Goal: Transaction & Acquisition: Purchase product/service

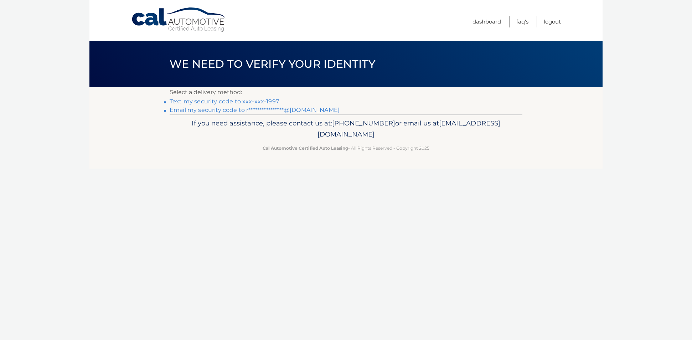
click at [204, 101] on link "Text my security code to xxx-xxx-1997" at bounding box center [224, 101] width 109 height 7
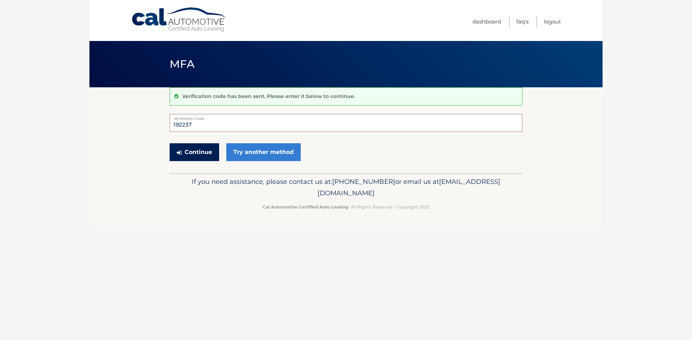
type input "192237"
click at [201, 153] on button "Continue" at bounding box center [194, 152] width 49 height 18
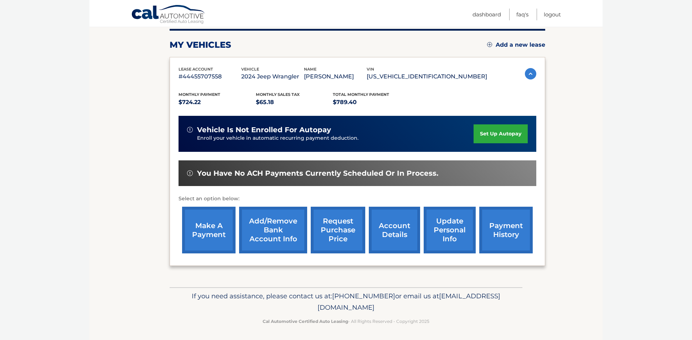
scroll to position [90, 0]
click at [205, 226] on link "make a payment" at bounding box center [208, 230] width 53 height 47
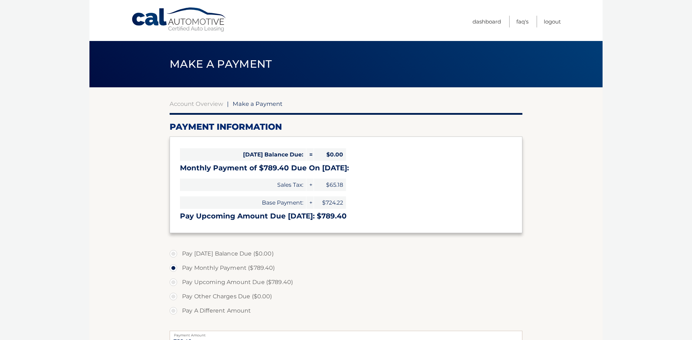
select select "ZGIyNTIxMmItNjc4OS00NDgxLThhNWYtZDNjYjY5MTUzNWY5"
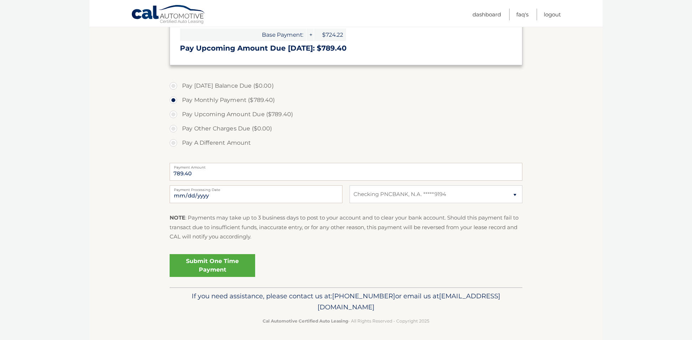
scroll to position [167, 0]
click at [217, 261] on link "Submit One Time Payment" at bounding box center [212, 265] width 85 height 23
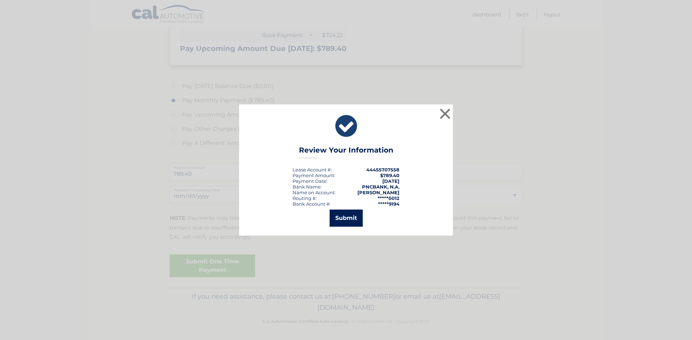
click at [345, 217] on button "Submit" at bounding box center [345, 217] width 33 height 17
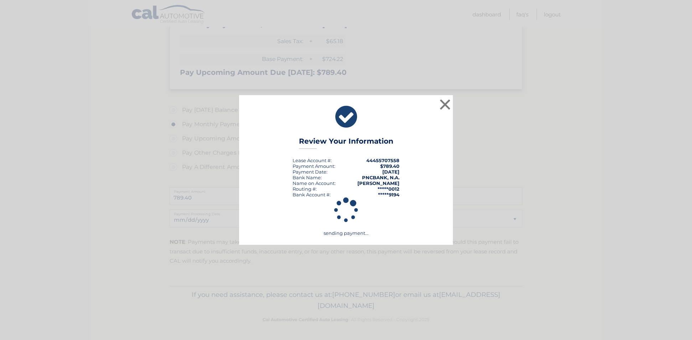
scroll to position [142, 0]
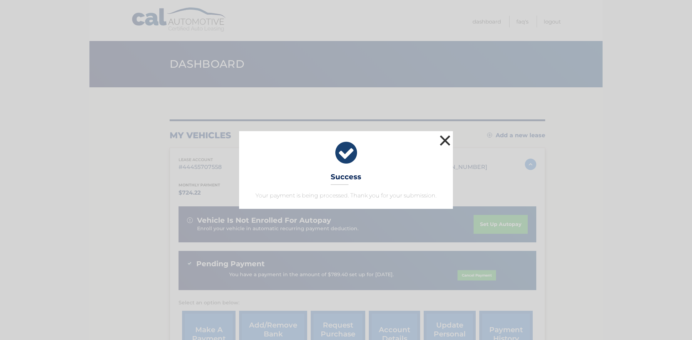
click at [444, 136] on button "×" at bounding box center [445, 140] width 14 height 14
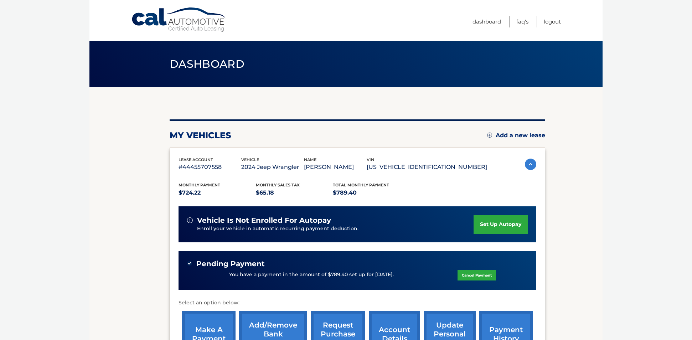
click at [215, 329] on link "make a payment" at bounding box center [208, 334] width 53 height 47
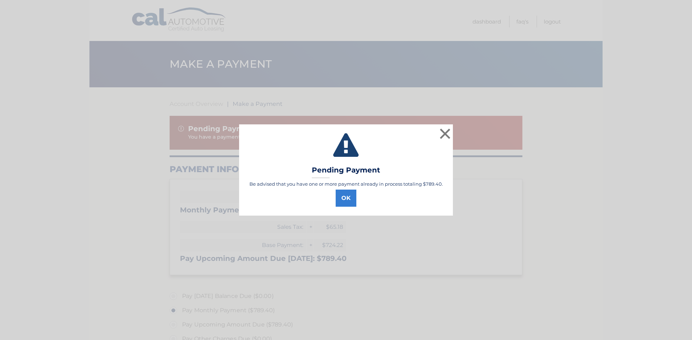
select select "ZGIyNTIxMmItNjc4OS00NDgxLThhNWYtZDNjYjY5MTUzNWY5"
click at [443, 133] on button "×" at bounding box center [445, 133] width 14 height 14
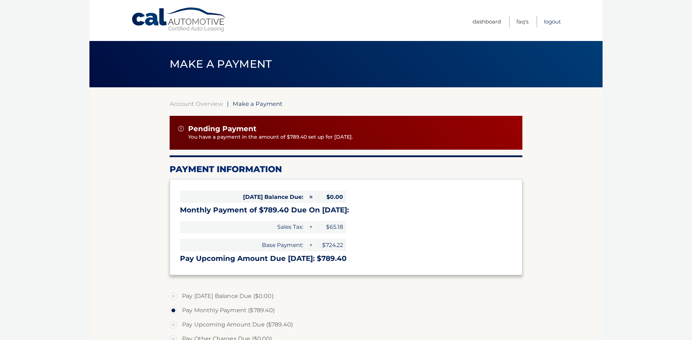
click at [551, 21] on link "Logout" at bounding box center [551, 22] width 17 height 12
